Goal: Find specific page/section: Find specific page/section

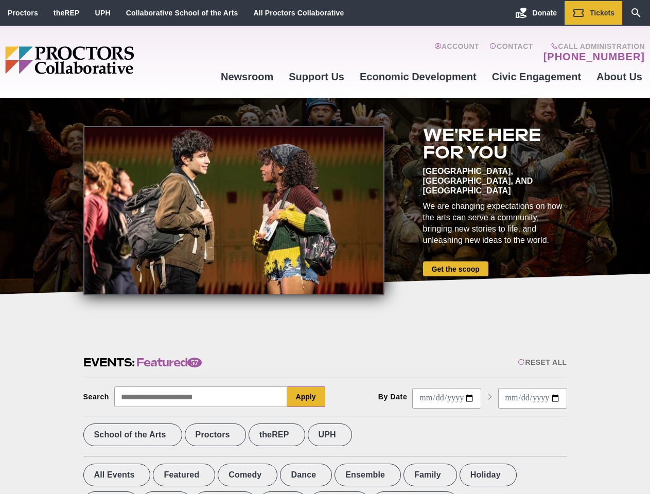
click at [325, 247] on div at bounding box center [233, 210] width 301 height 169
click at [541, 362] on div "Reset All" at bounding box center [541, 362] width 49 height 8
click at [306, 397] on button "Apply" at bounding box center [306, 396] width 38 height 21
